Goal: Information Seeking & Learning: Understand process/instructions

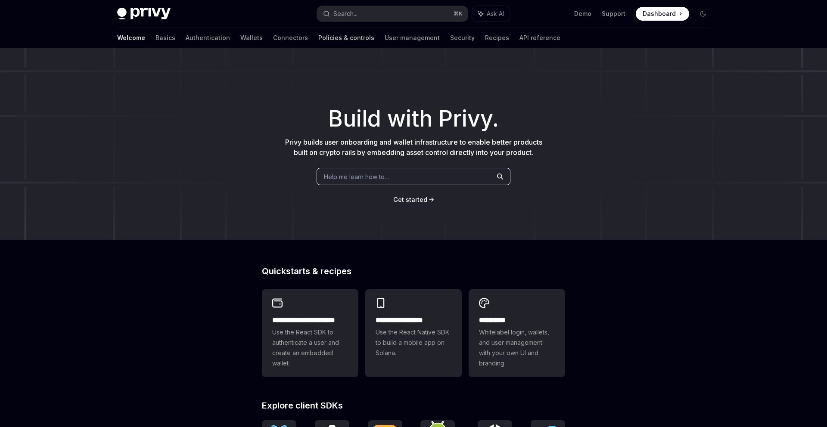
click at [318, 46] on link "Policies & controls" at bounding box center [346, 38] width 56 height 21
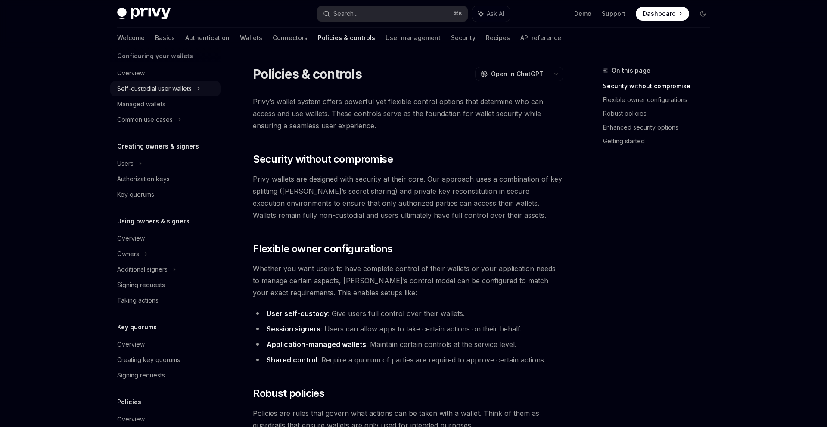
scroll to position [108, 0]
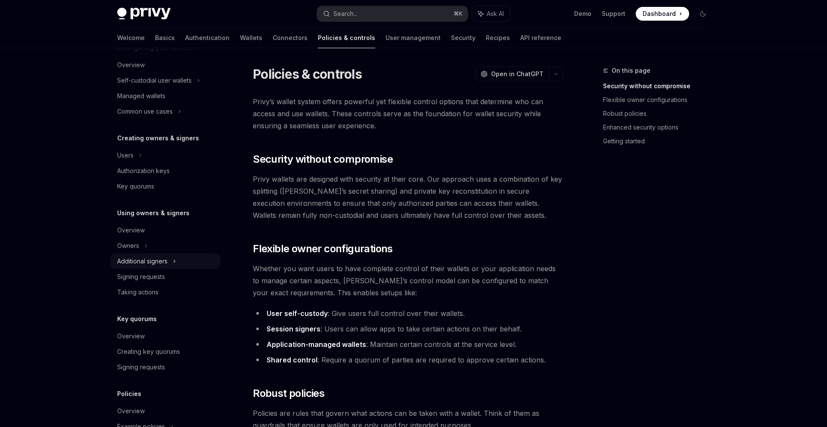
click at [169, 264] on div "Additional signers" at bounding box center [165, 262] width 110 height 16
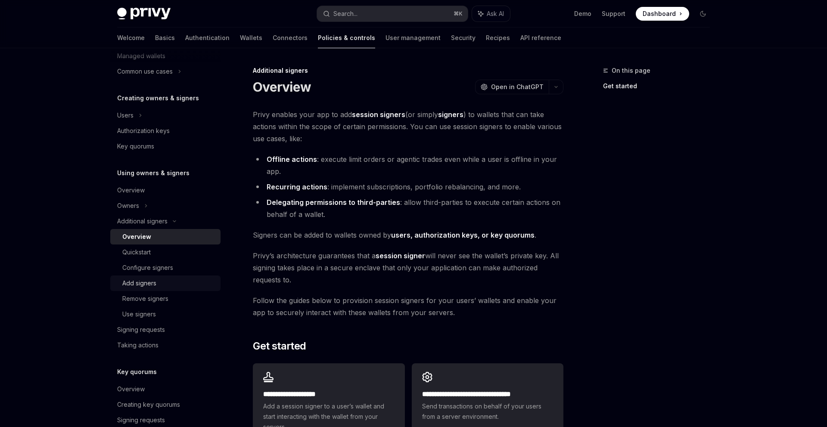
scroll to position [194, 0]
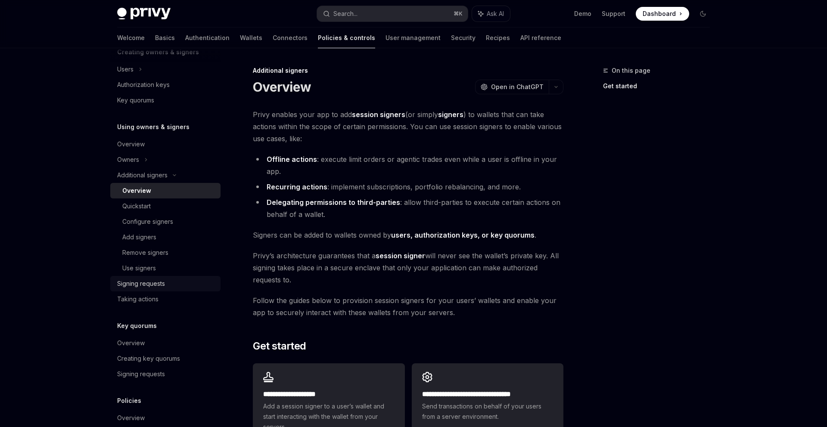
click at [157, 283] on div "Signing requests" at bounding box center [141, 284] width 48 height 10
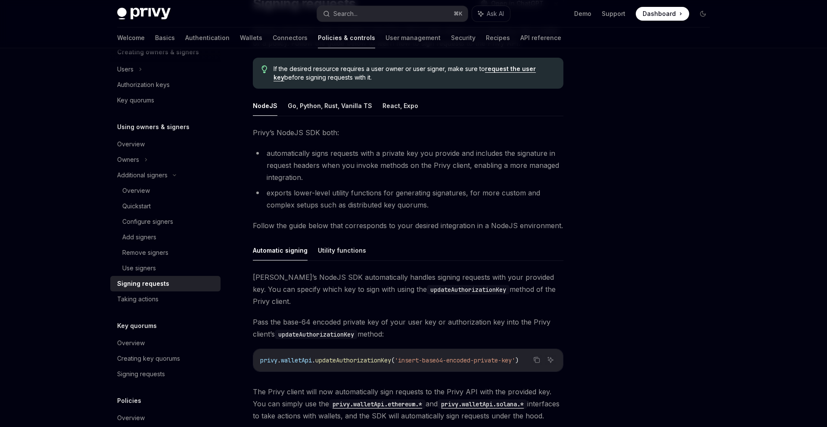
scroll to position [130, 0]
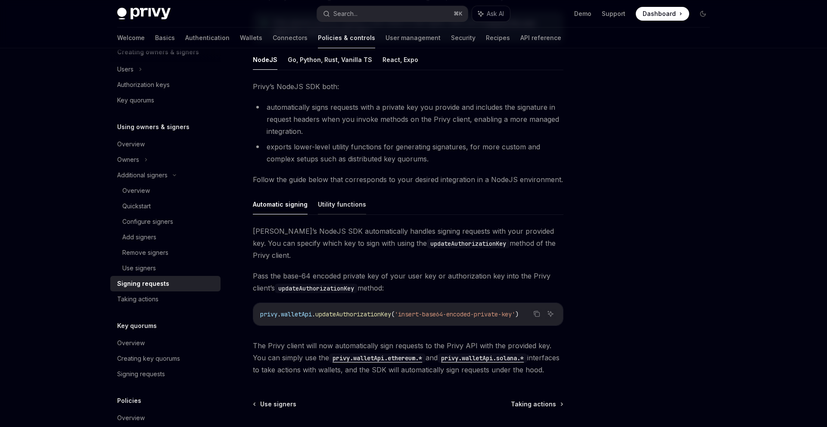
click at [352, 207] on button "Utility functions" at bounding box center [342, 204] width 48 height 20
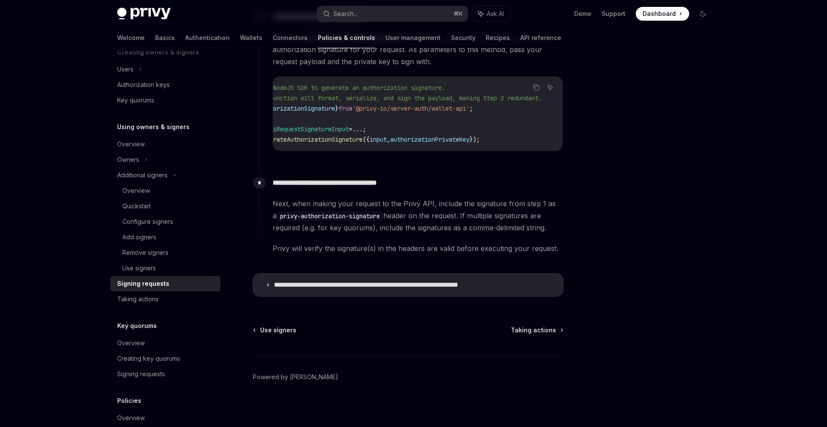
scroll to position [451, 0]
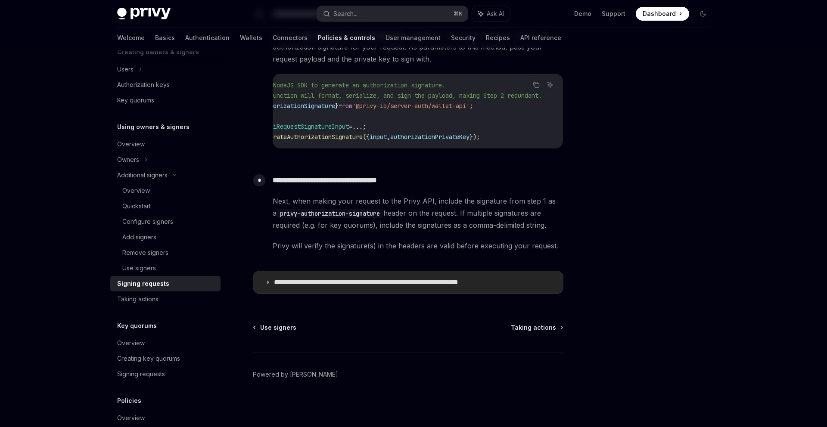
click at [336, 285] on p "**********" at bounding box center [393, 282] width 239 height 9
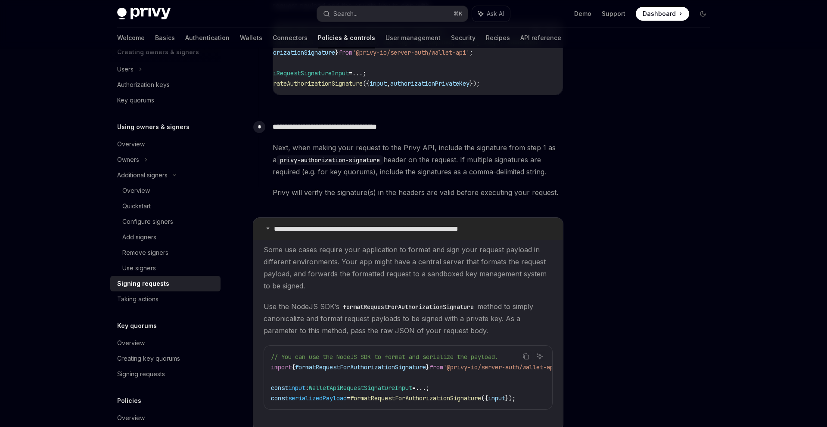
scroll to position [588, 0]
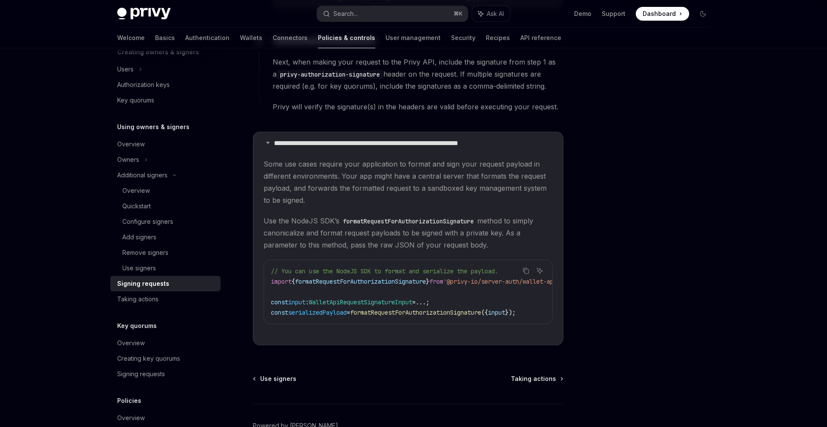
click at [442, 312] on span "formatRequestForAuthorizationSignature" at bounding box center [415, 313] width 131 height 8
click at [323, 316] on span "serializedPayload" at bounding box center [317, 313] width 59 height 8
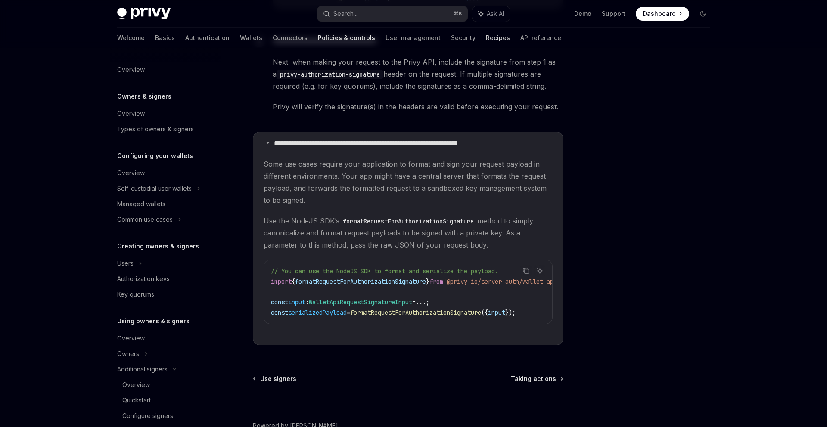
click at [486, 34] on link "Recipes" at bounding box center [498, 38] width 24 height 21
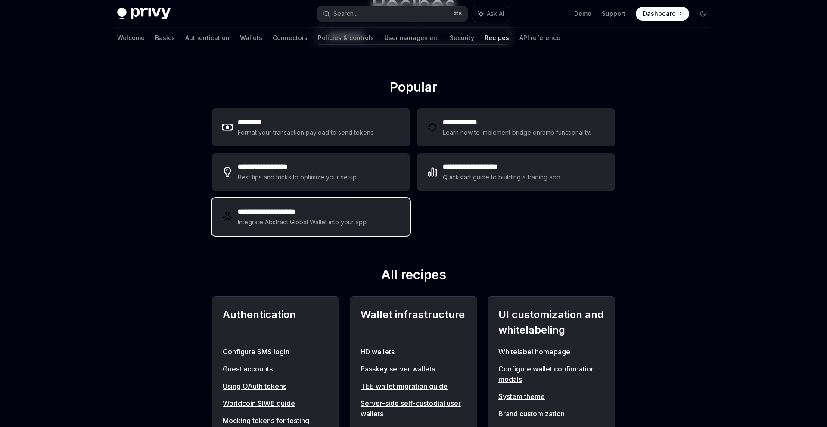
scroll to position [172, 0]
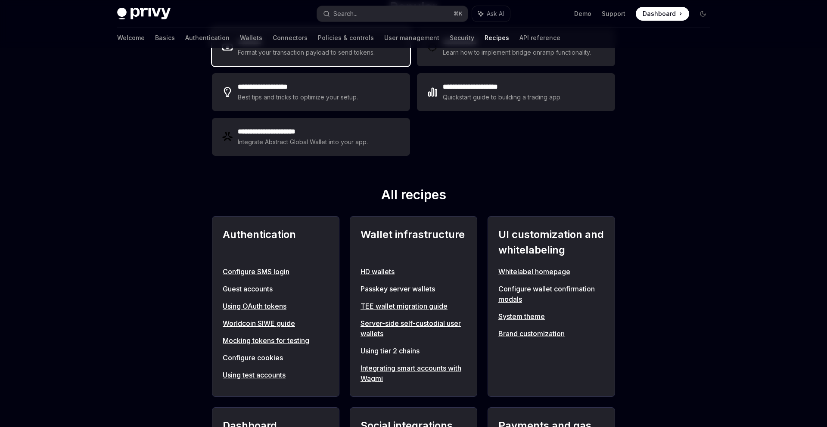
click at [308, 59] on div "********* Format your transaction payload to send tokens." at bounding box center [311, 47] width 198 height 38
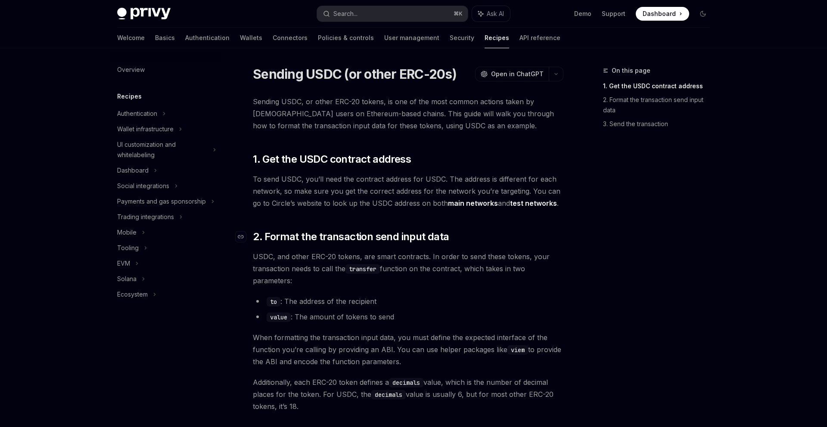
click at [444, 233] on span "2. Format the transaction send input data" at bounding box center [351, 237] width 196 height 14
click at [369, 182] on span "To send USDC, you’ll need the contract address for USDC. The address is differe…" at bounding box center [408, 191] width 311 height 36
click at [286, 206] on span "To send USDC, you’ll need the contract address for USDC. The address is differe…" at bounding box center [408, 191] width 311 height 36
click at [549, 200] on link "test networks" at bounding box center [533, 203] width 47 height 9
type textarea "*"
